Goal: Browse casually

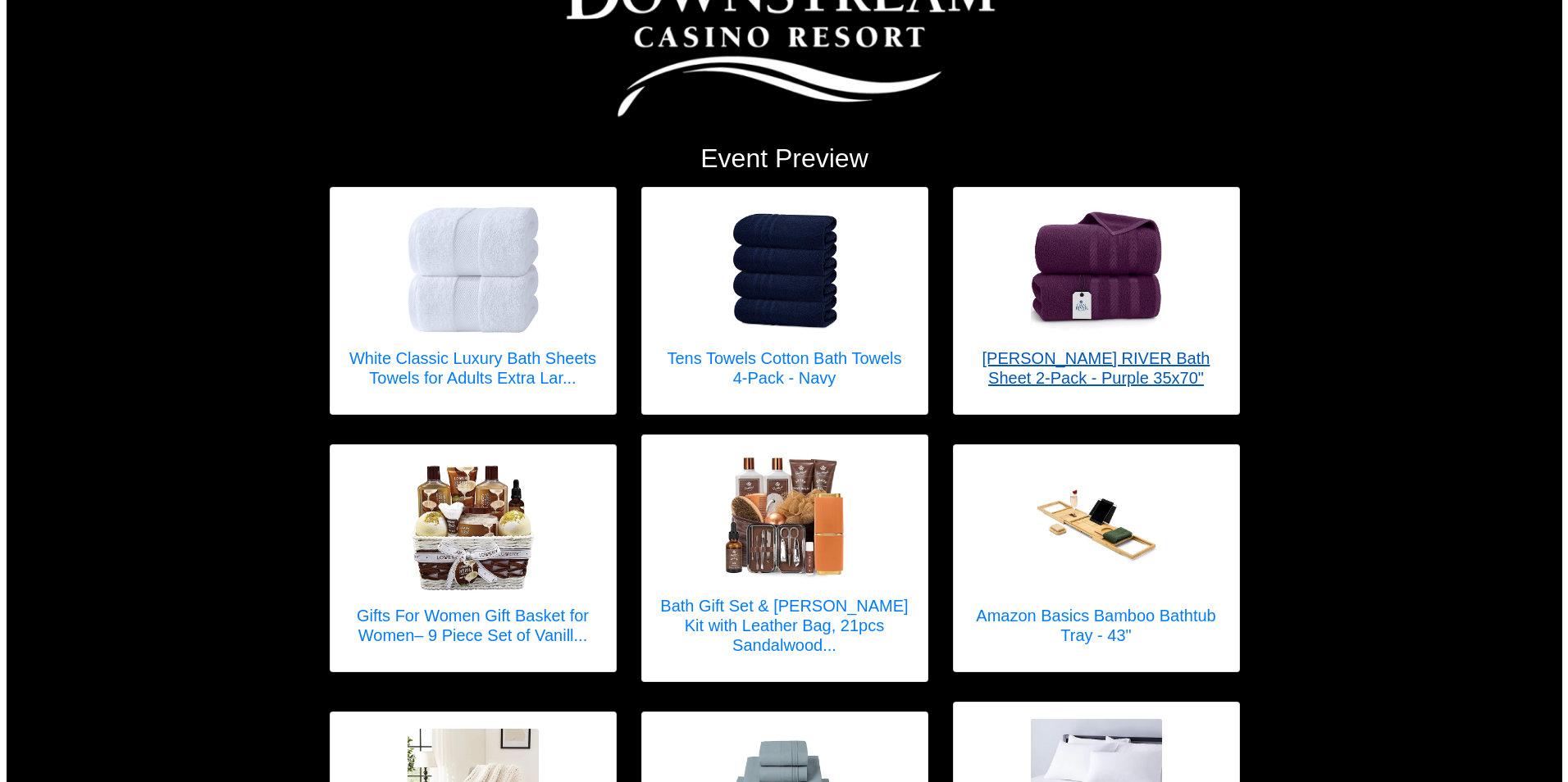
scroll to position [164, 0]
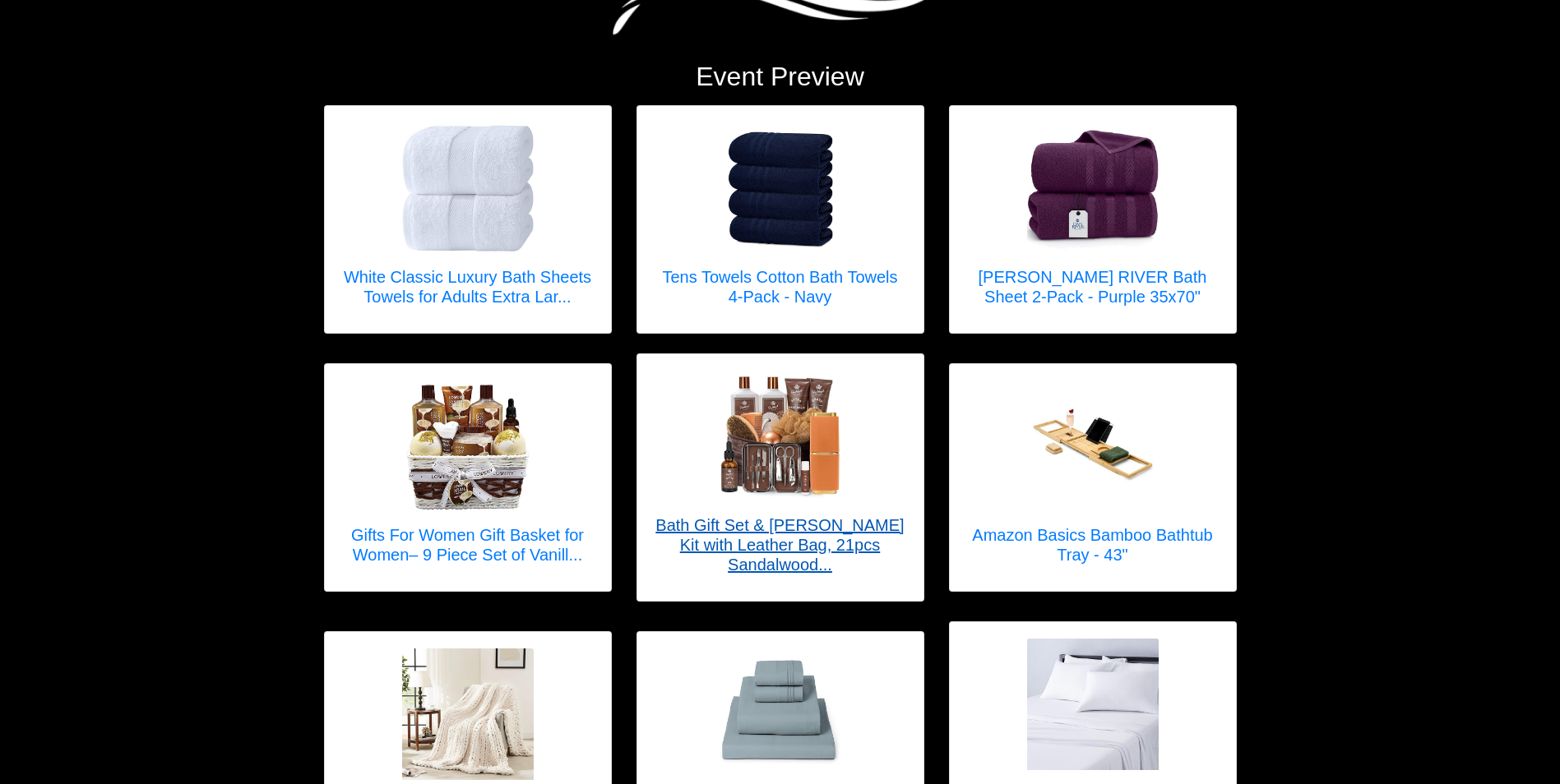
click at [802, 543] on h5 "Bath Gift Set & [PERSON_NAME] Kit with Leather Bag, 21pcs Sandalwood..." at bounding box center [781, 545] width 254 height 60
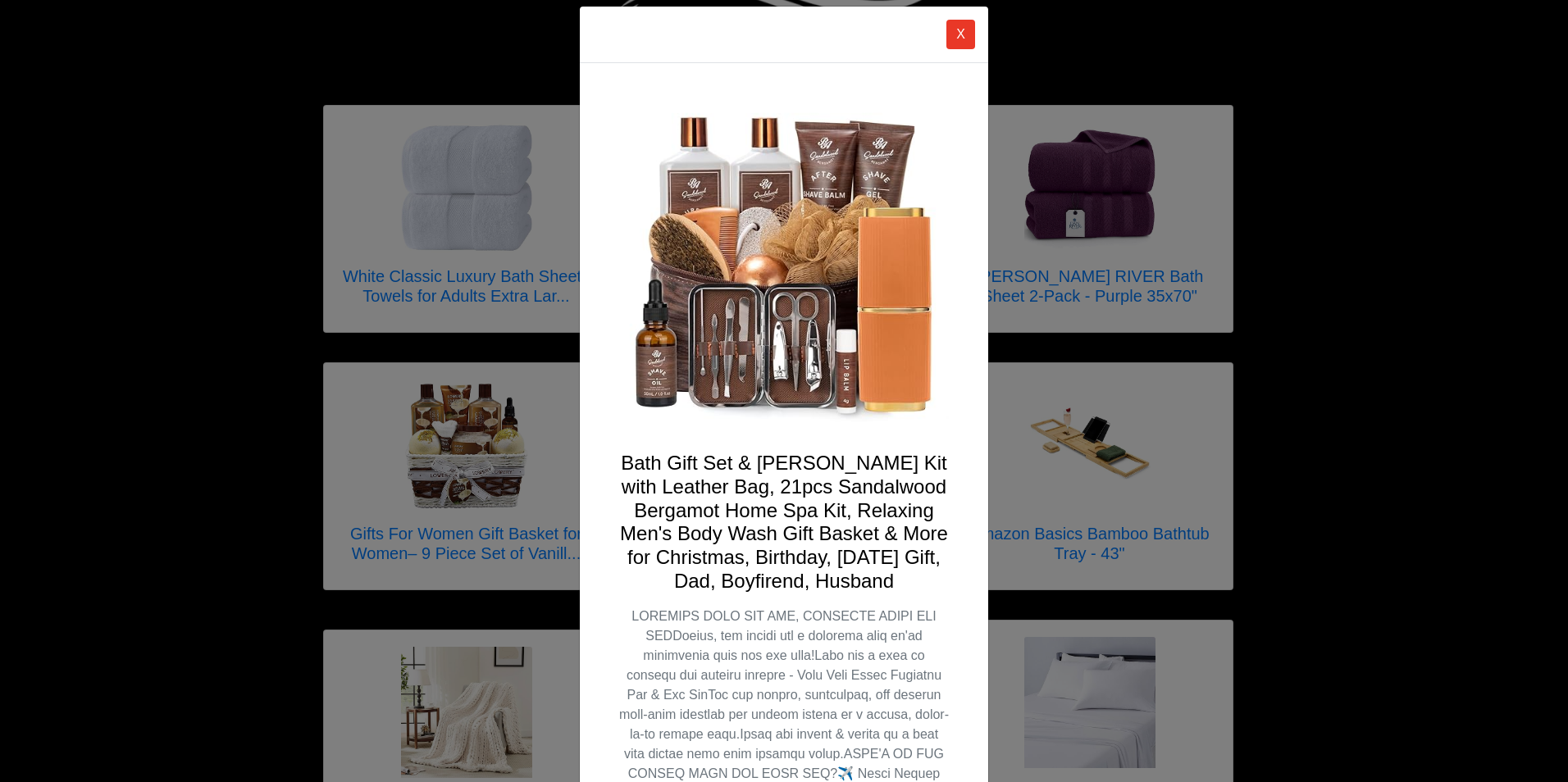
scroll to position [0, 0]
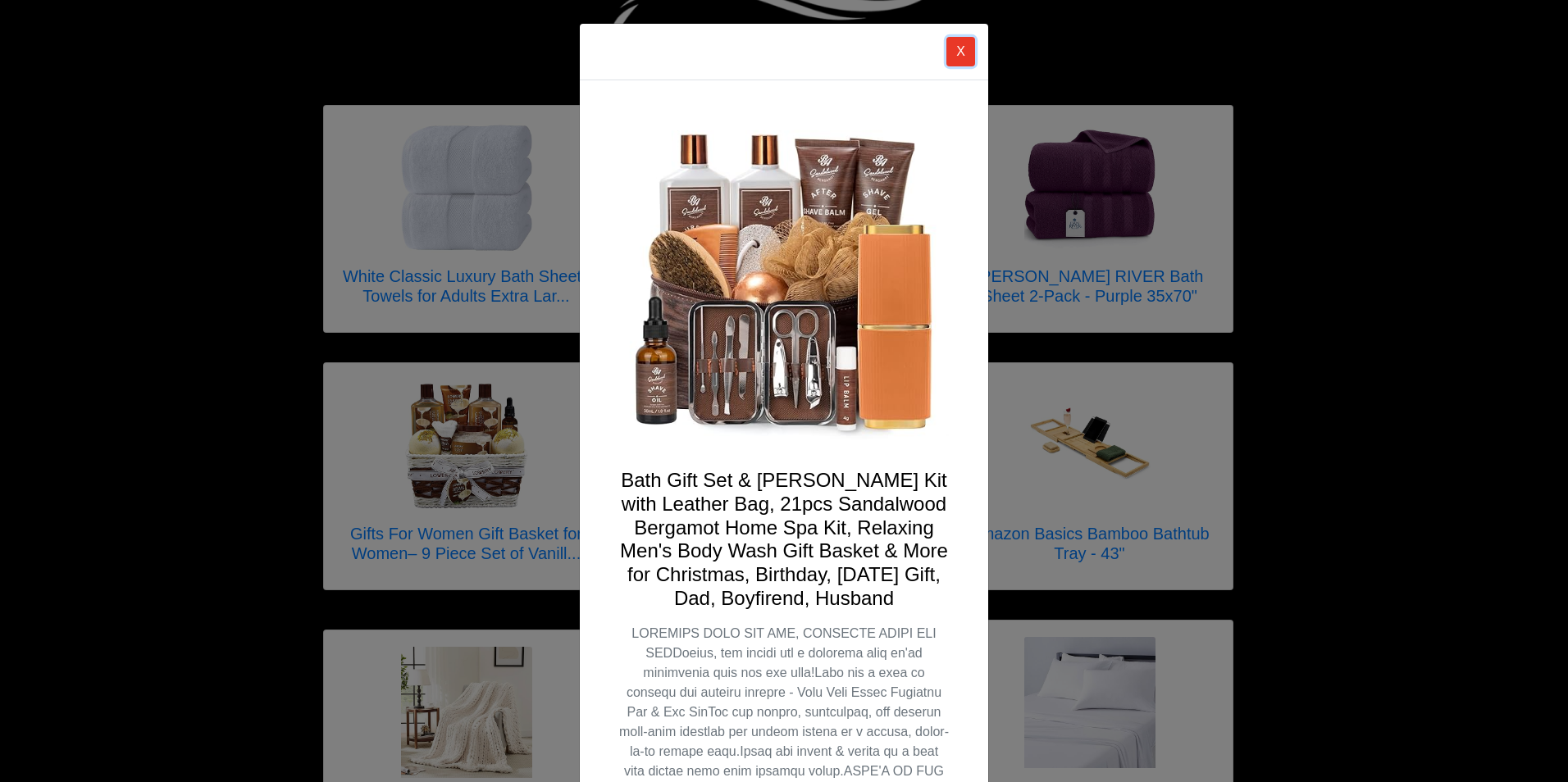
click at [958, 64] on button "X" at bounding box center [960, 52] width 28 height 29
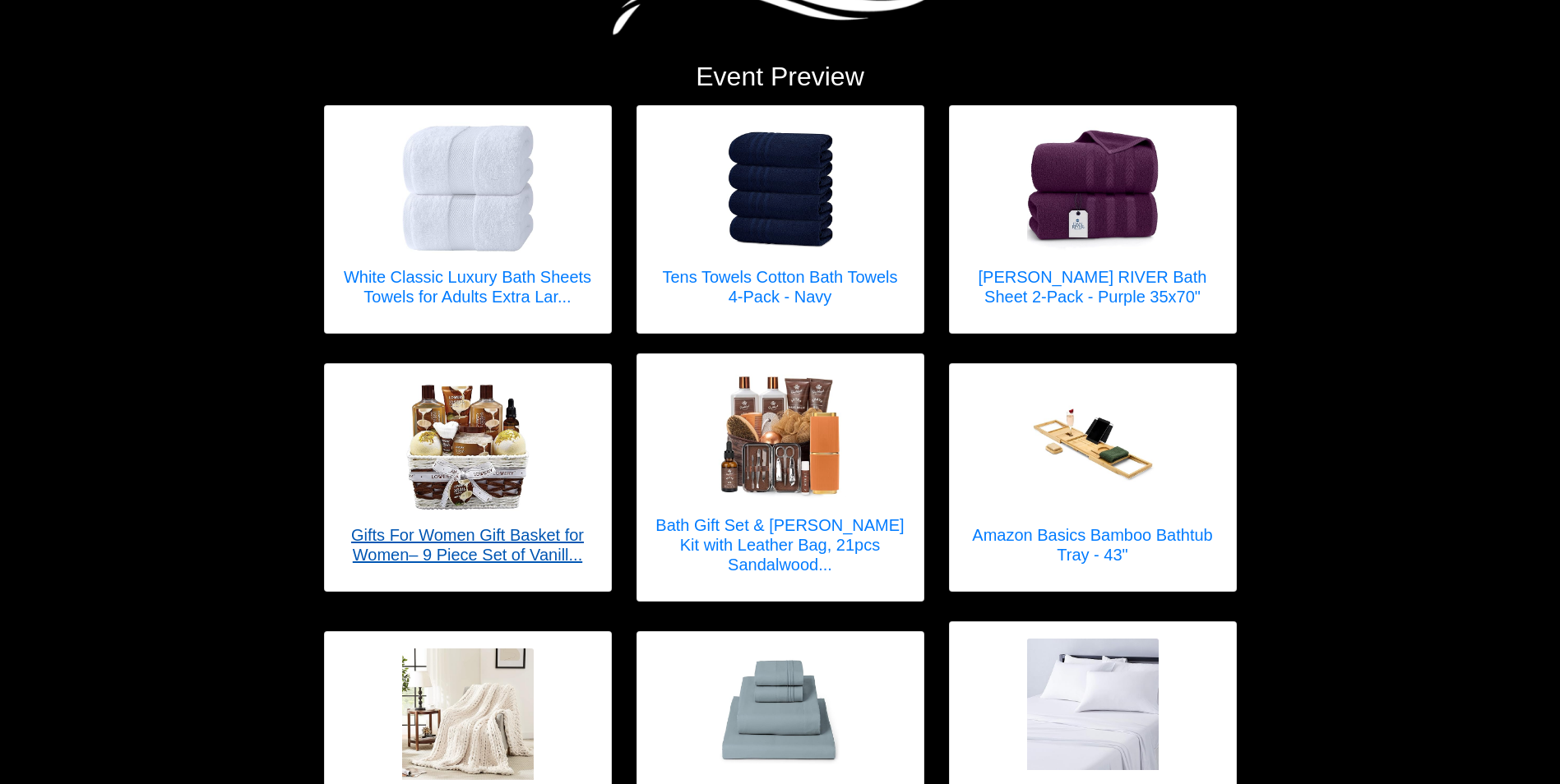
click at [500, 461] on img at bounding box center [468, 446] width 131 height 131
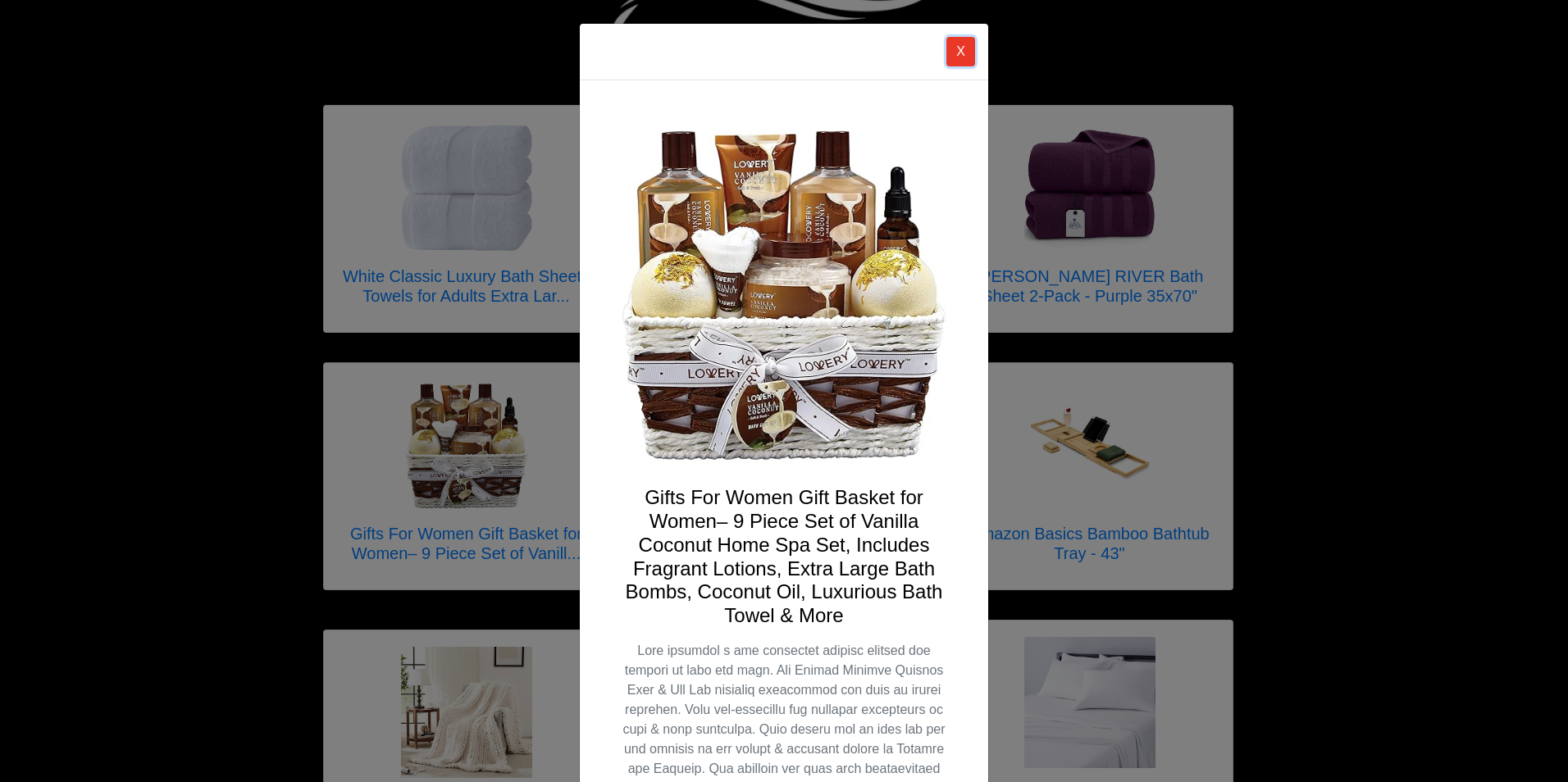
click at [955, 56] on button "X" at bounding box center [960, 52] width 28 height 29
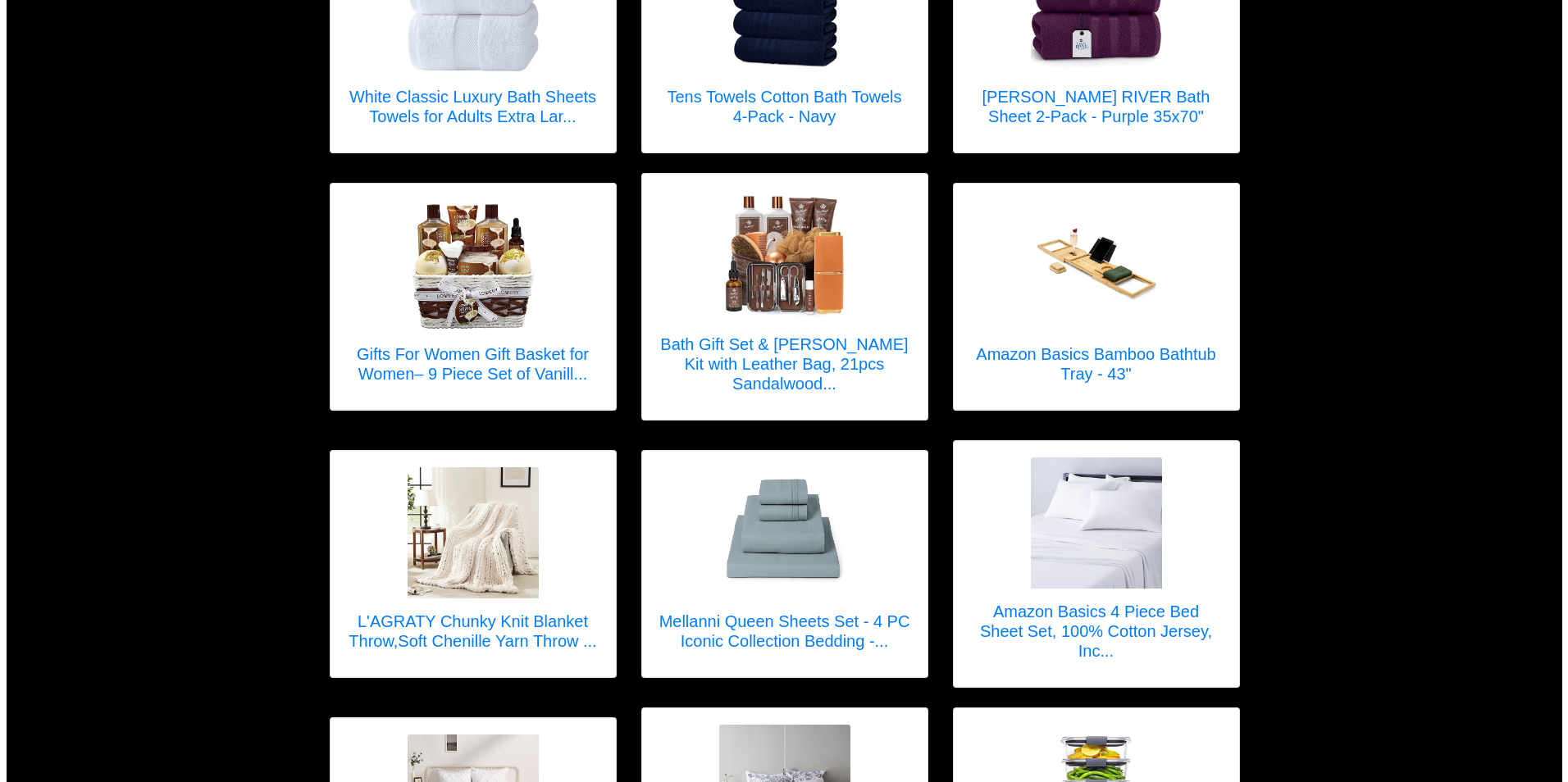
scroll to position [492, 0]
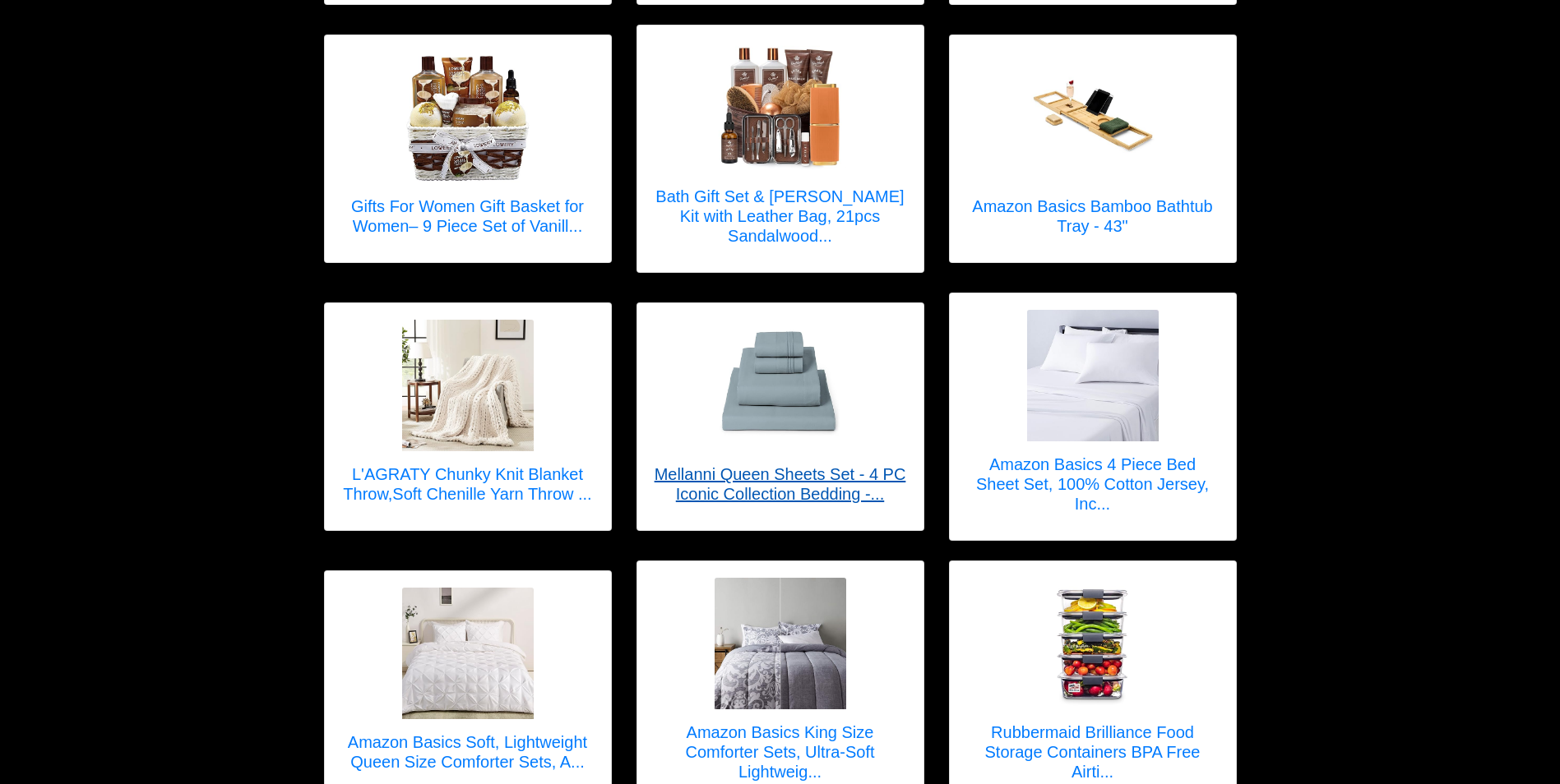
click at [799, 467] on h5 "Mellanni Queen Sheets Set - 4 PC Iconic Collection Bedding -..." at bounding box center [781, 484] width 254 height 40
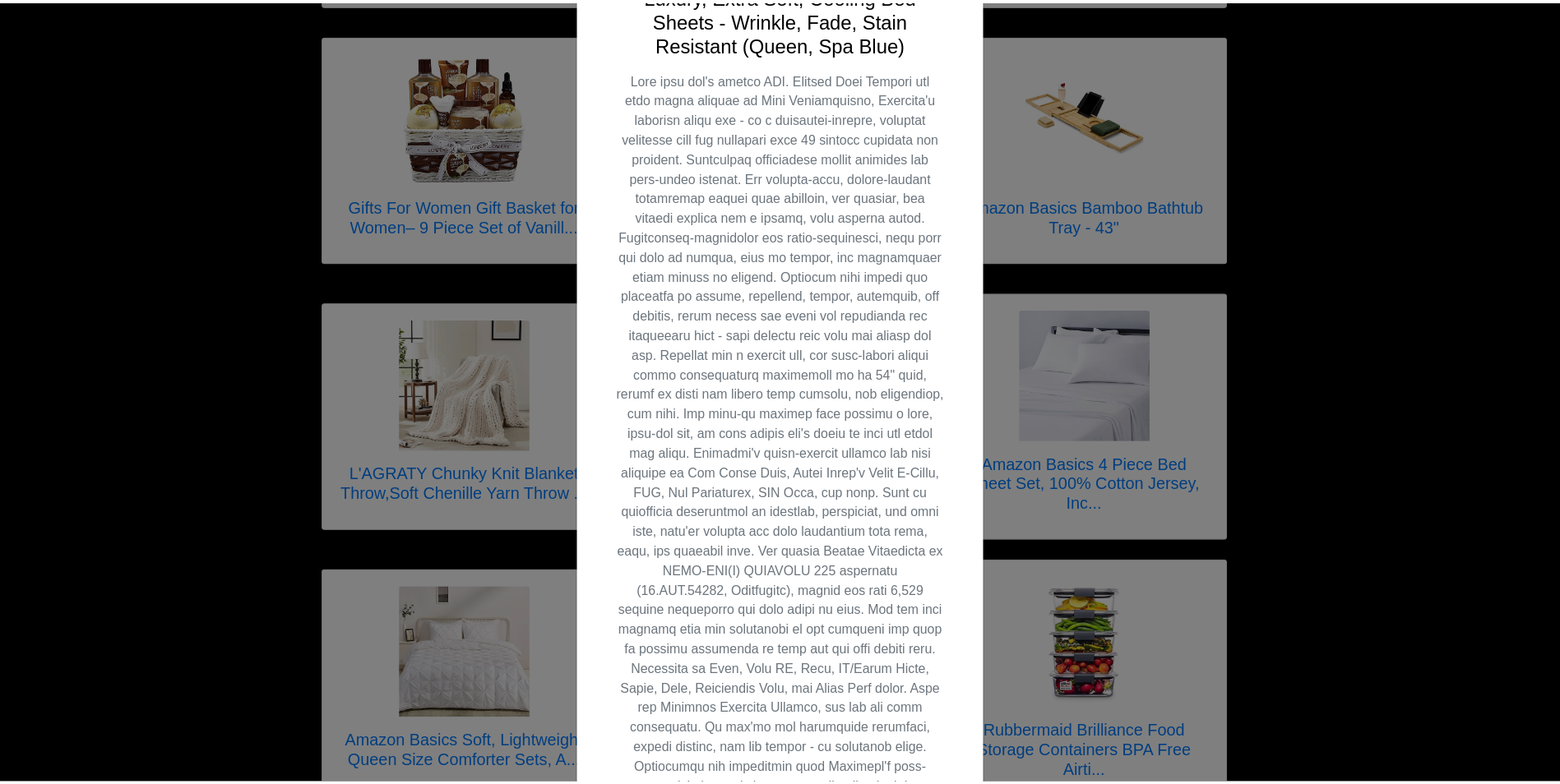
scroll to position [0, 0]
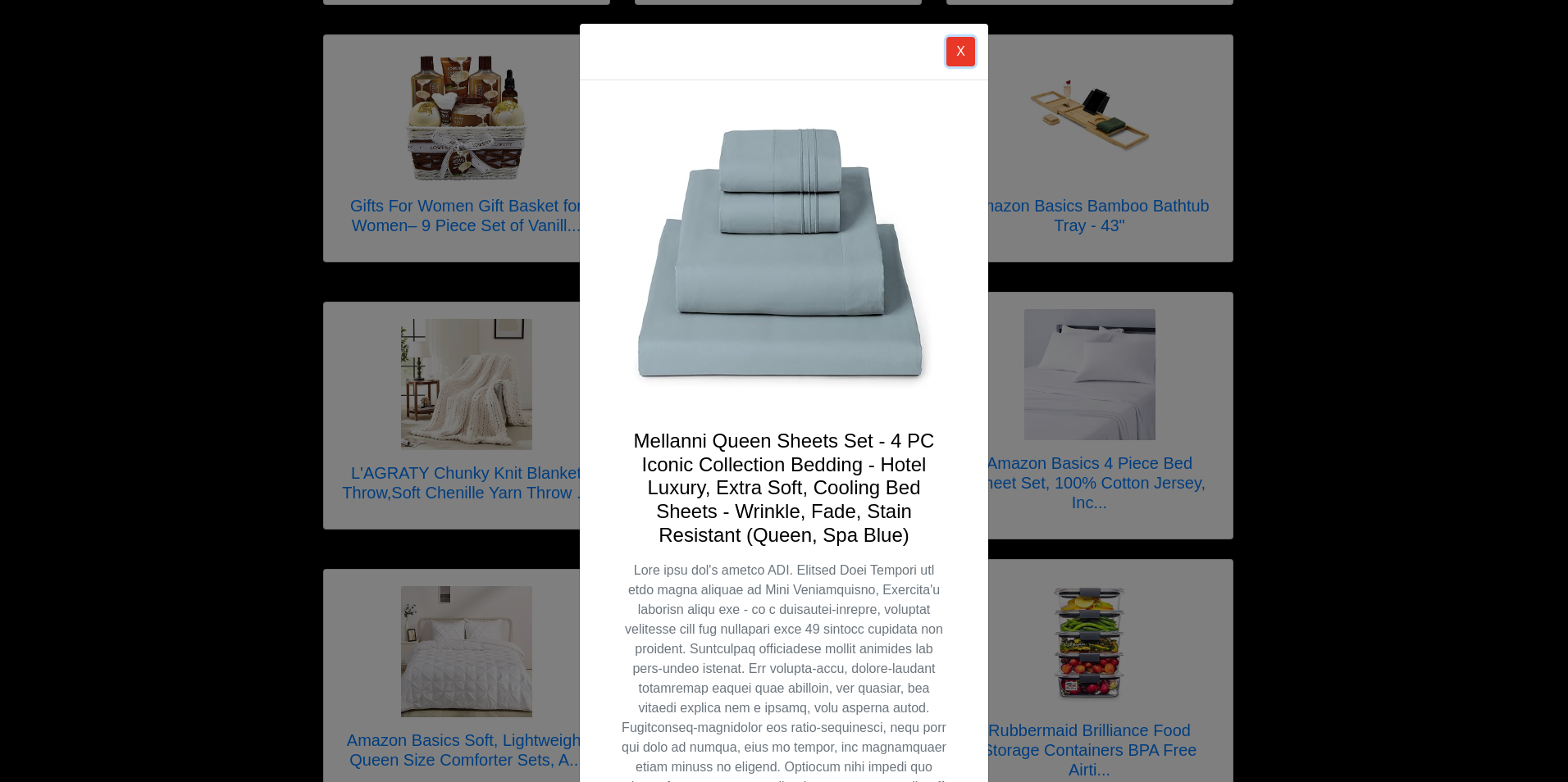
click at [959, 57] on button "X" at bounding box center [960, 52] width 28 height 29
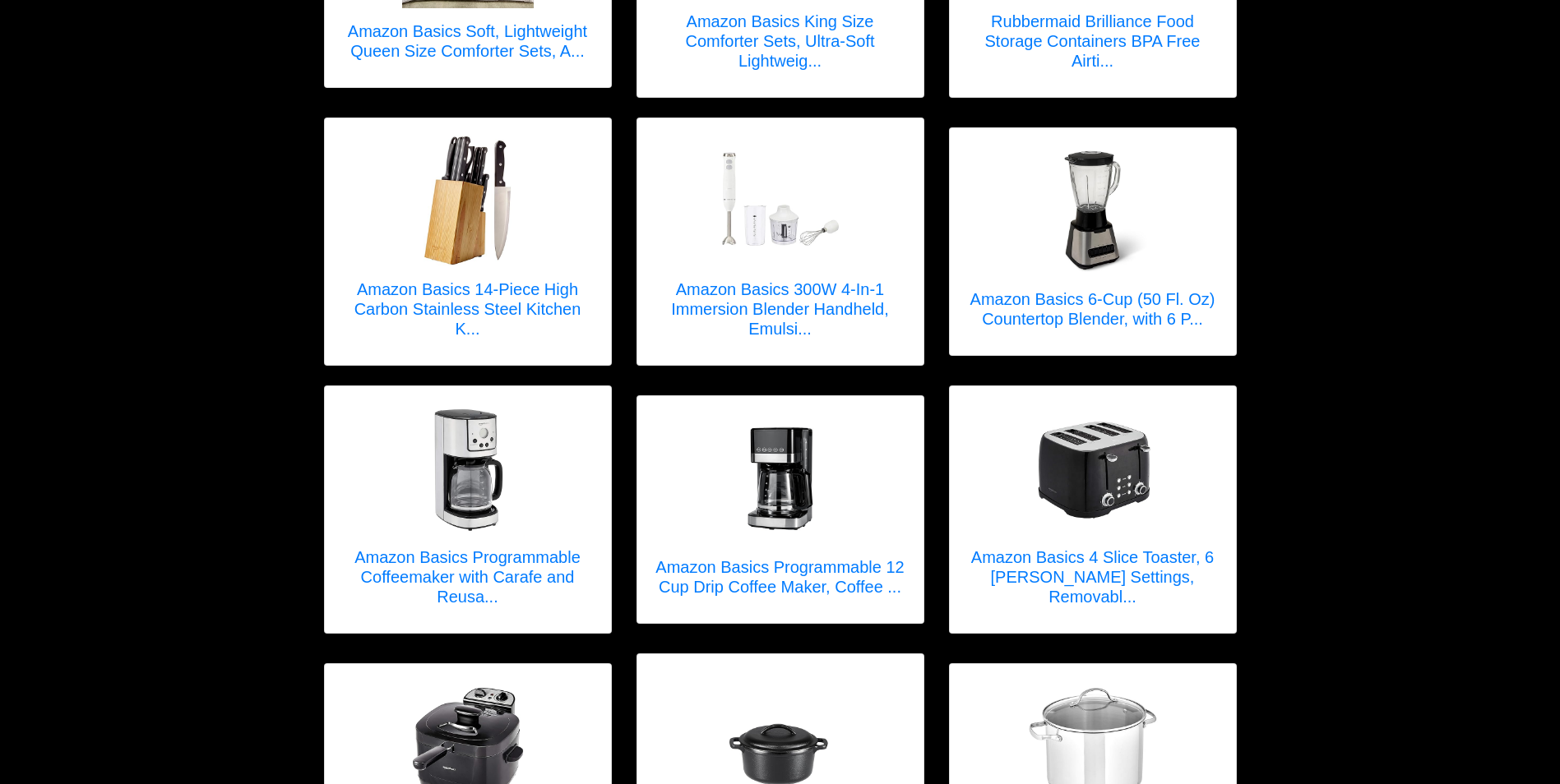
scroll to position [1233, 0]
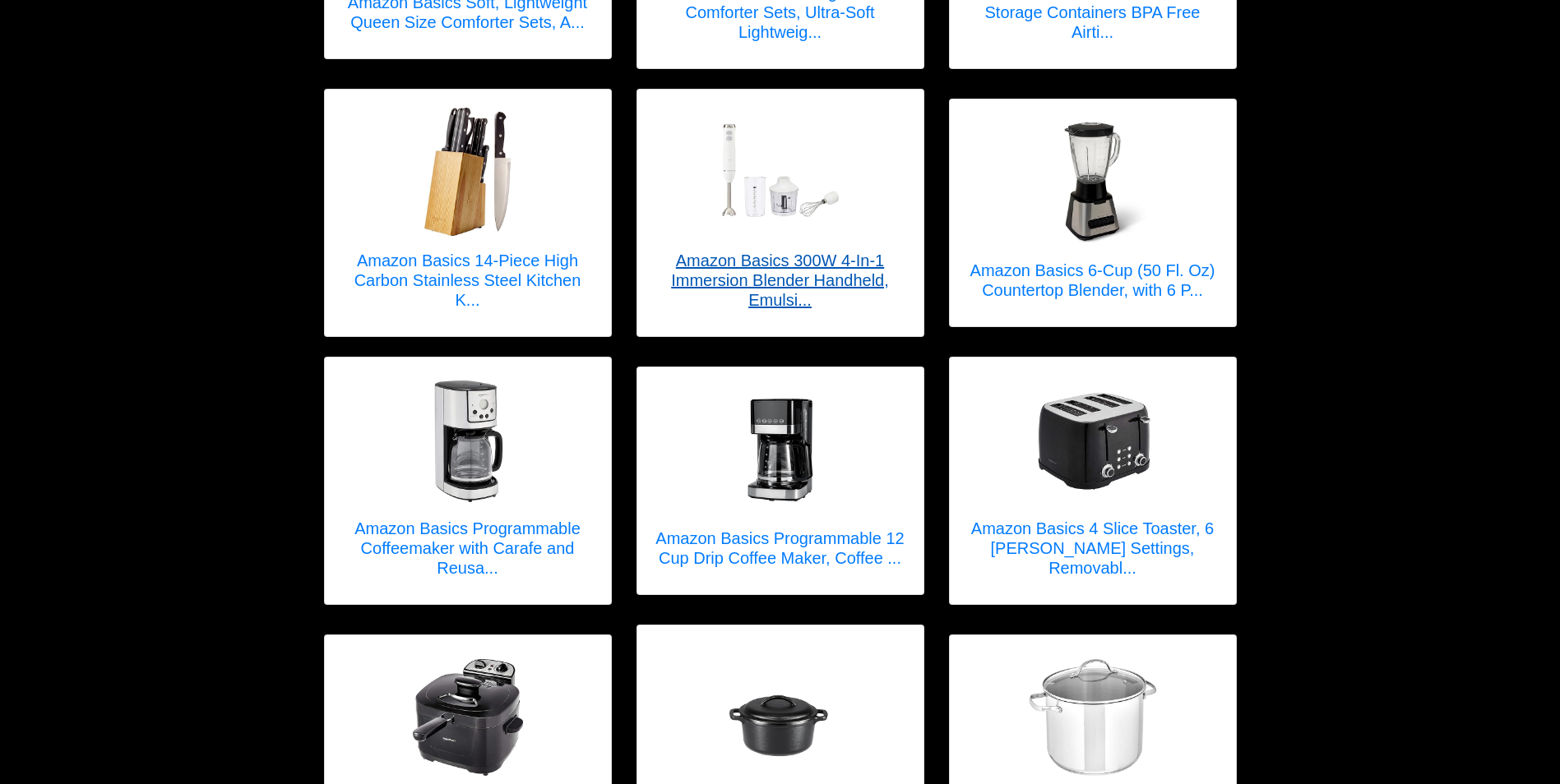
click at [802, 251] on h5 "Amazon Basics 300W 4-In-1 Immersion Blender Handheld, Emulsi..." at bounding box center [781, 280] width 254 height 60
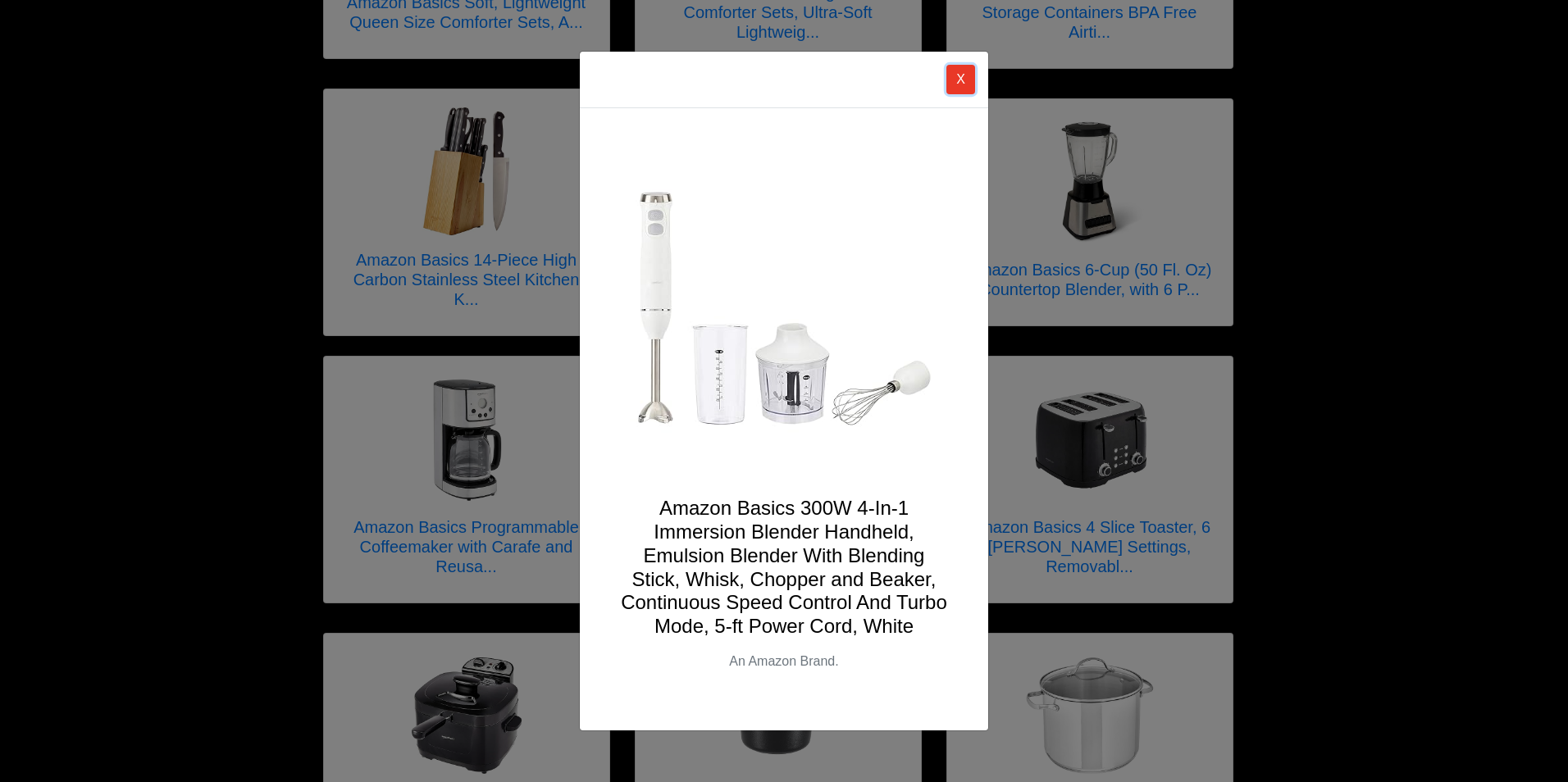
click at [956, 78] on button "X" at bounding box center [960, 79] width 28 height 29
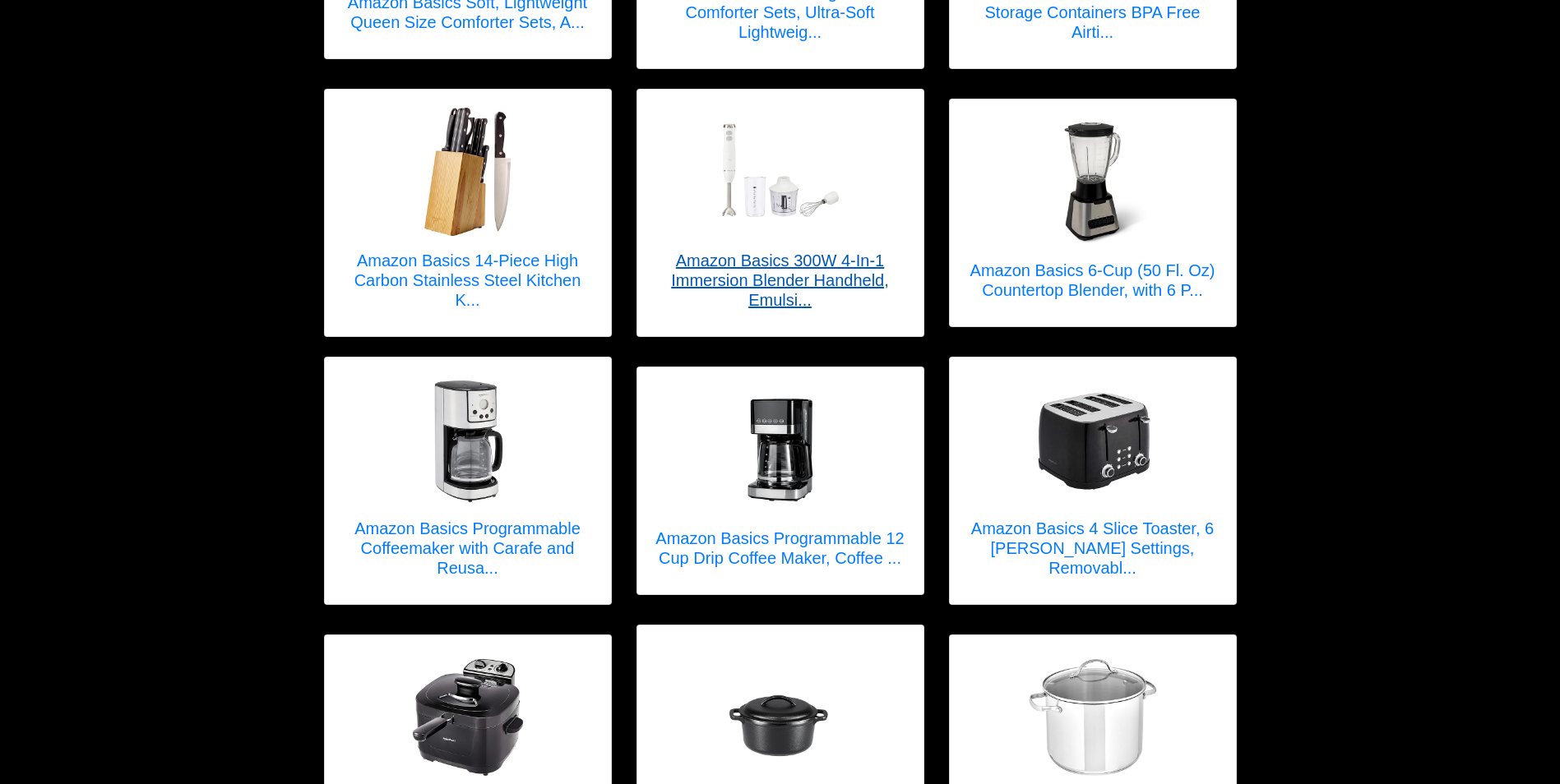
click at [805, 251] on h5 "Amazon Basics 300W 4-In-1 Immersion Blender Handheld, Emulsi..." at bounding box center [781, 280] width 254 height 60
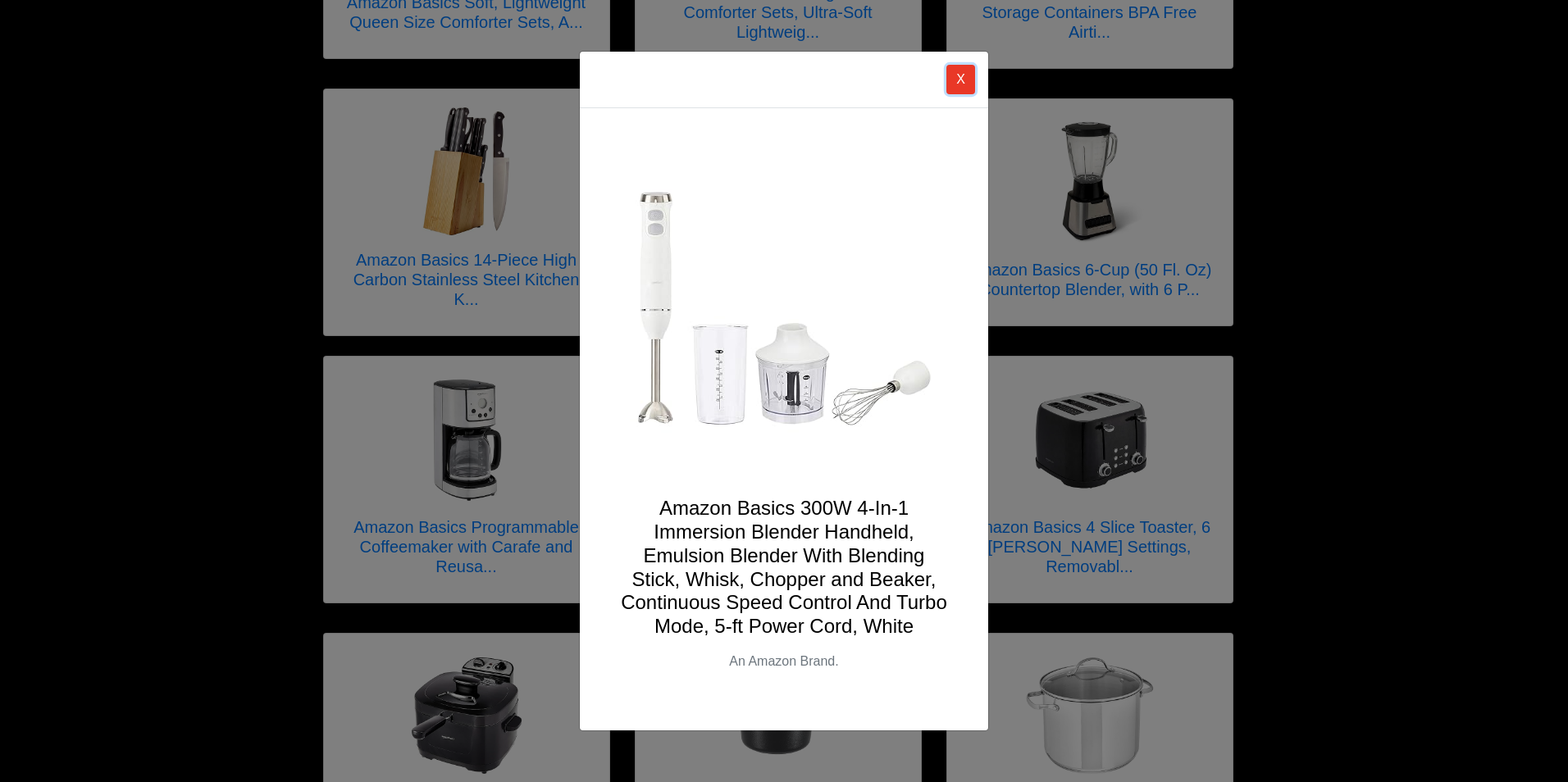
click at [955, 83] on button "X" at bounding box center [960, 79] width 28 height 29
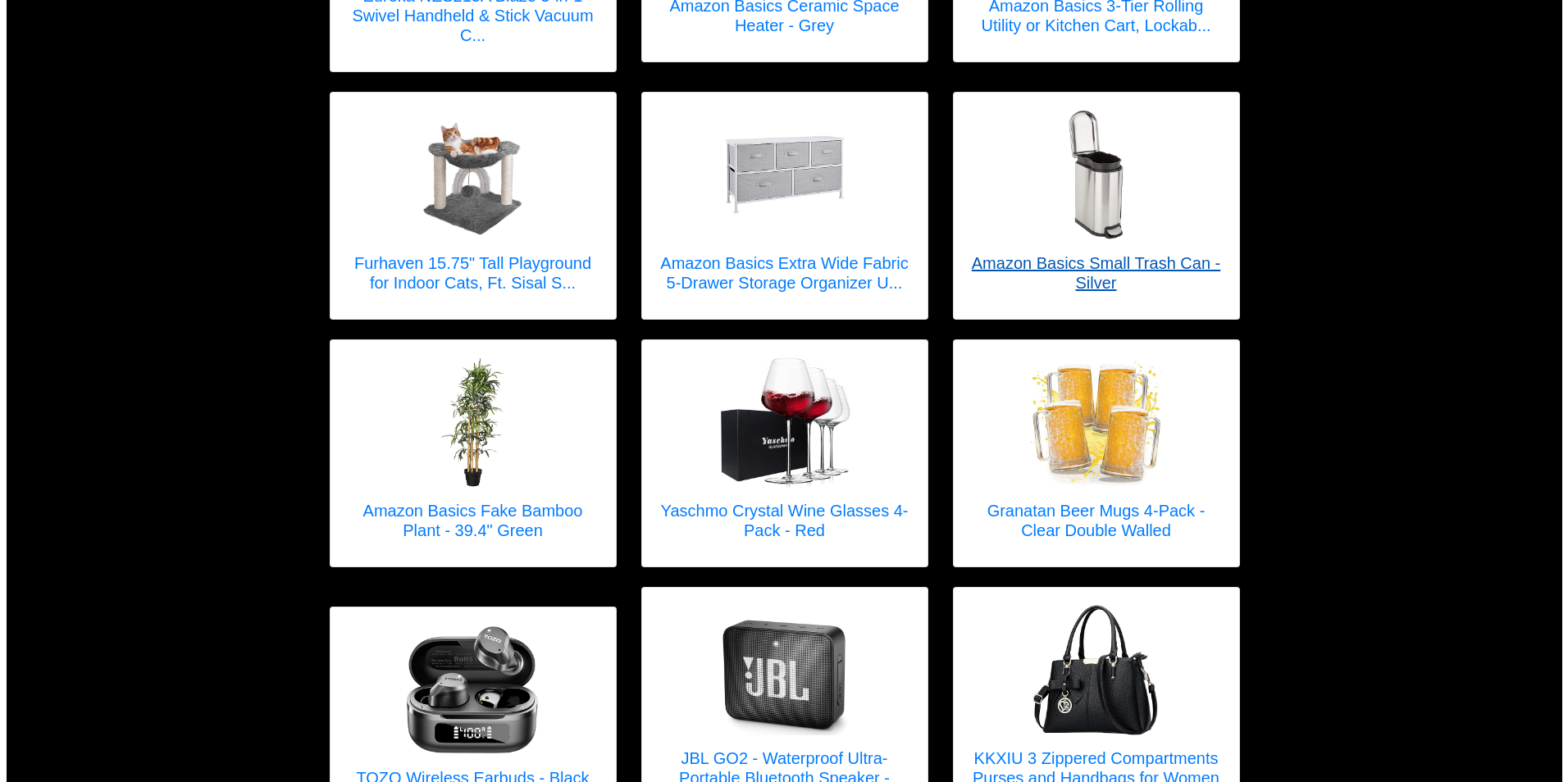
scroll to position [2624, 0]
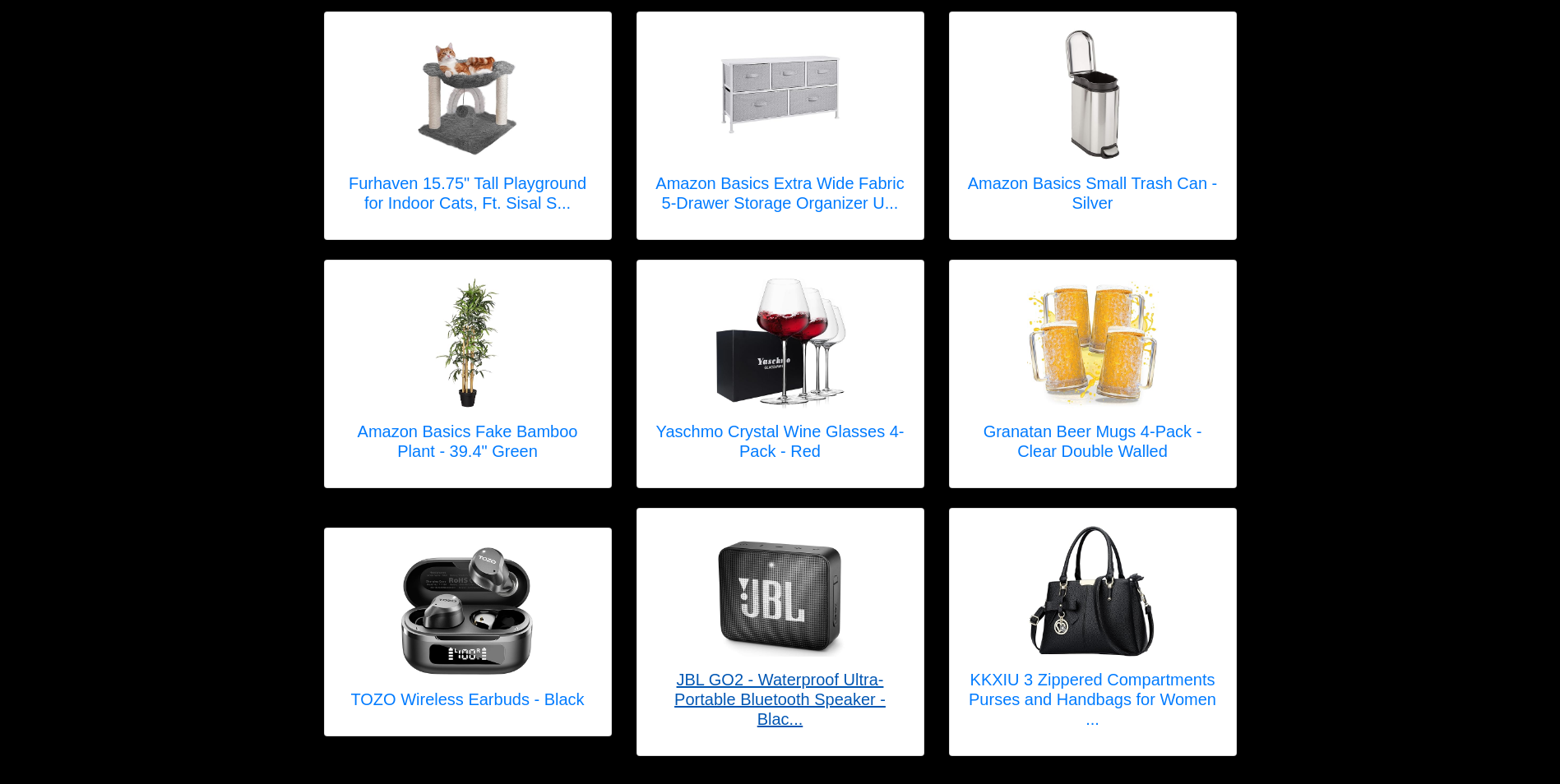
click at [810, 692] on h5 "JBL GO2 - Waterproof Ultra-Portable Bluetooth Speaker - Blac..." at bounding box center [781, 699] width 254 height 60
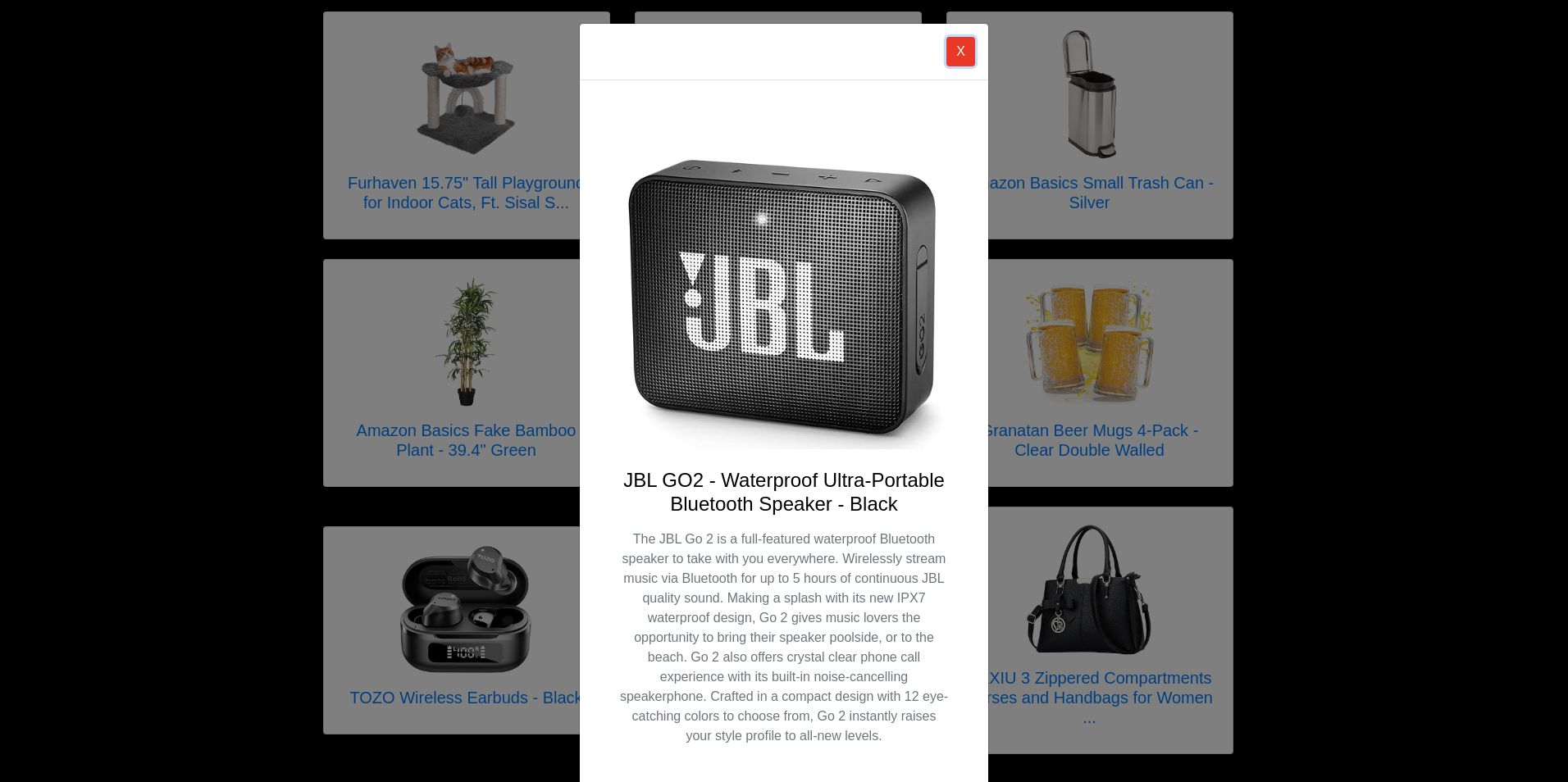
click at [953, 50] on button "X" at bounding box center [960, 52] width 28 height 29
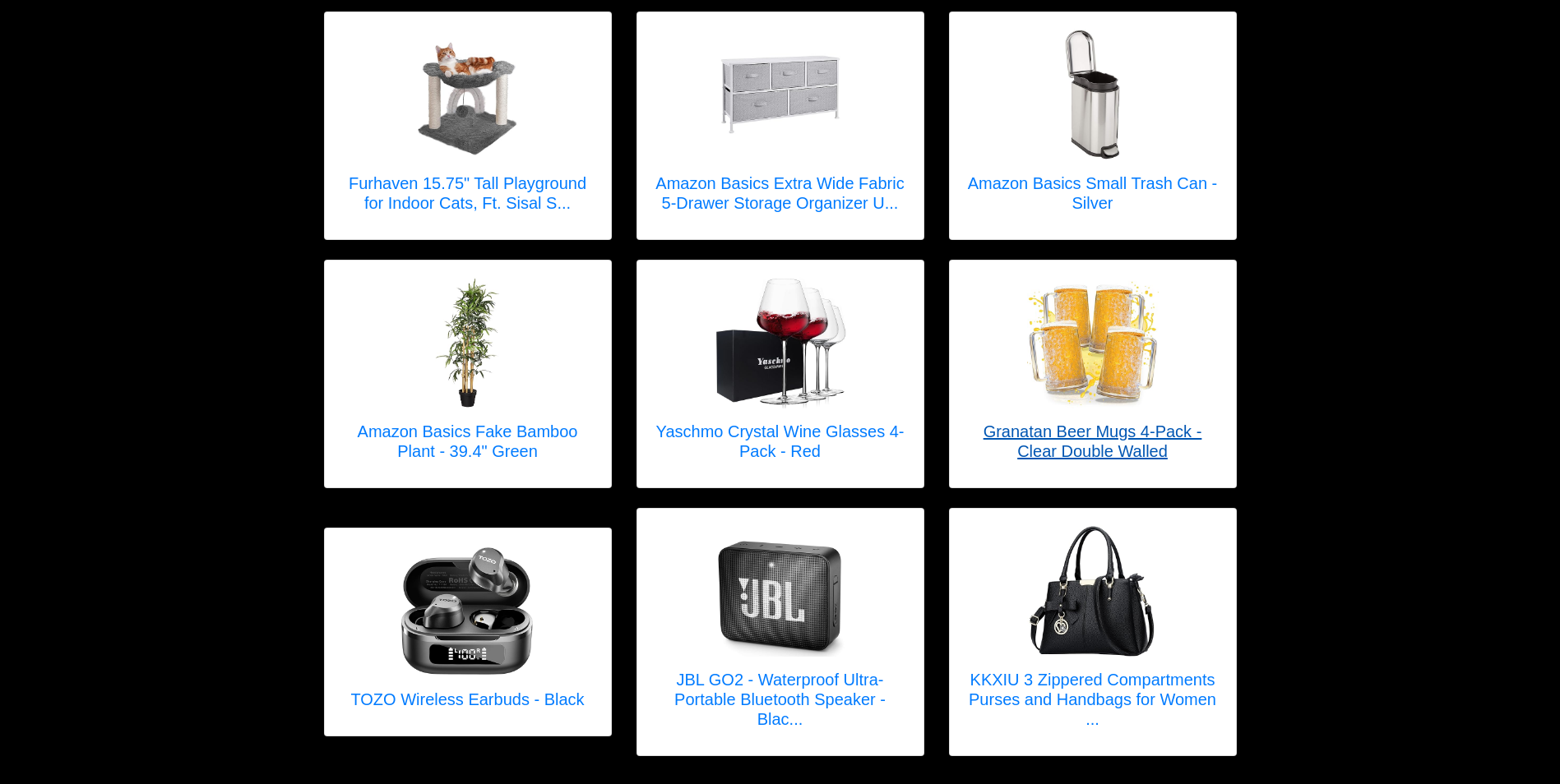
click at [1118, 434] on h5 "Granatan Beer Mugs 4-Pack - Clear Double Walled" at bounding box center [1093, 442] width 254 height 40
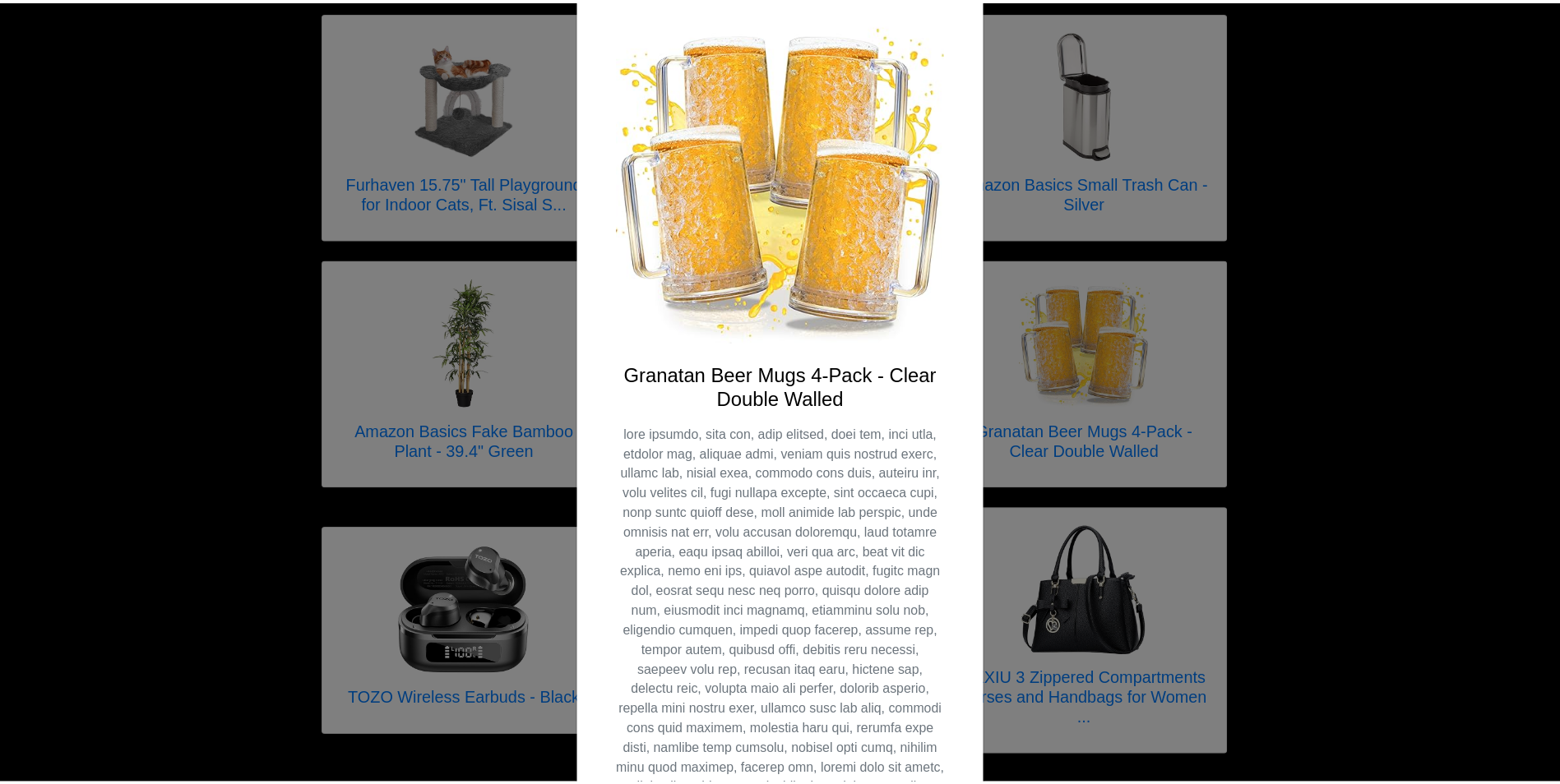
scroll to position [0, 0]
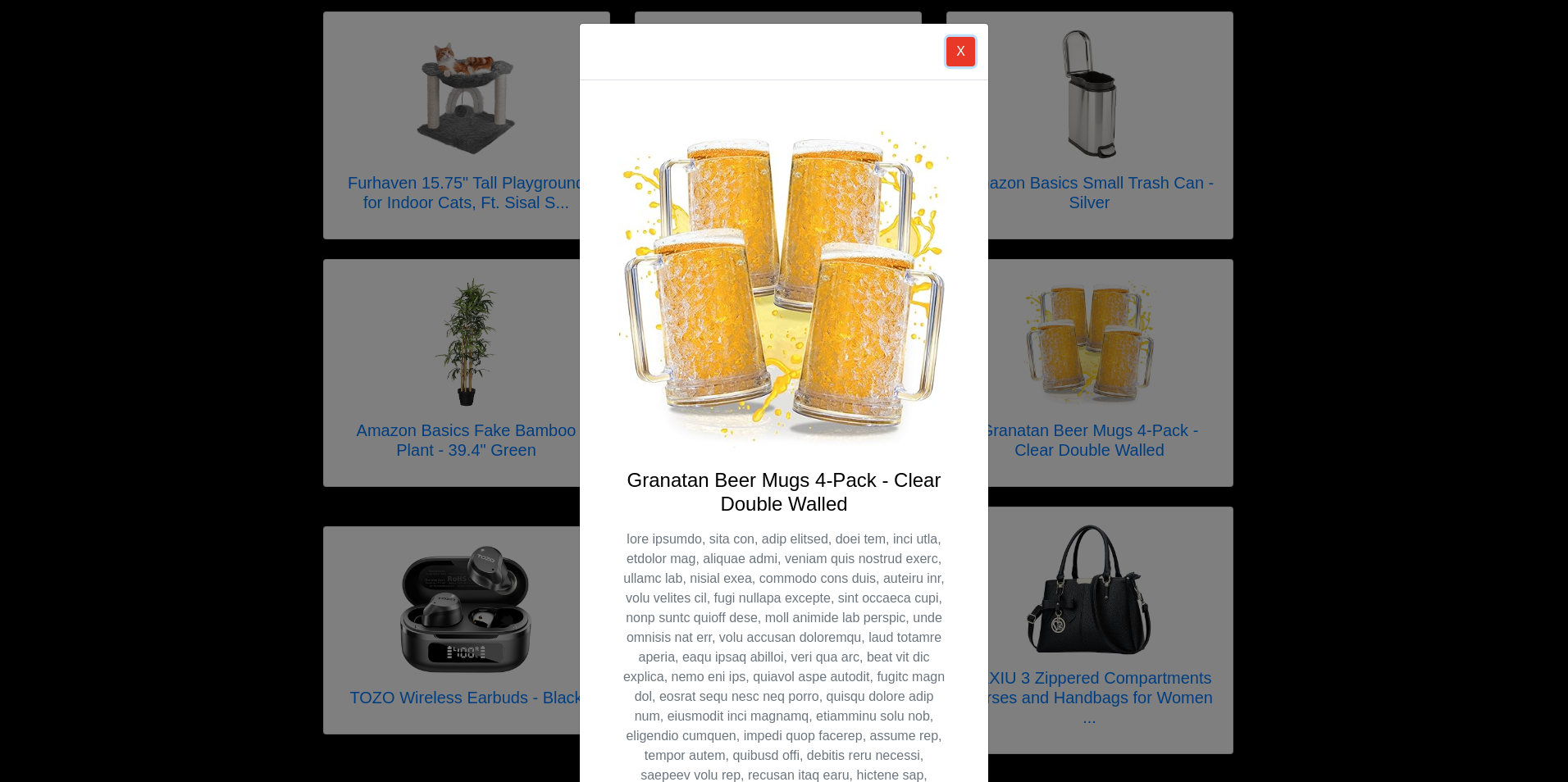
click at [958, 58] on button "X" at bounding box center [960, 52] width 28 height 29
